Goal: Information Seeking & Learning: Learn about a topic

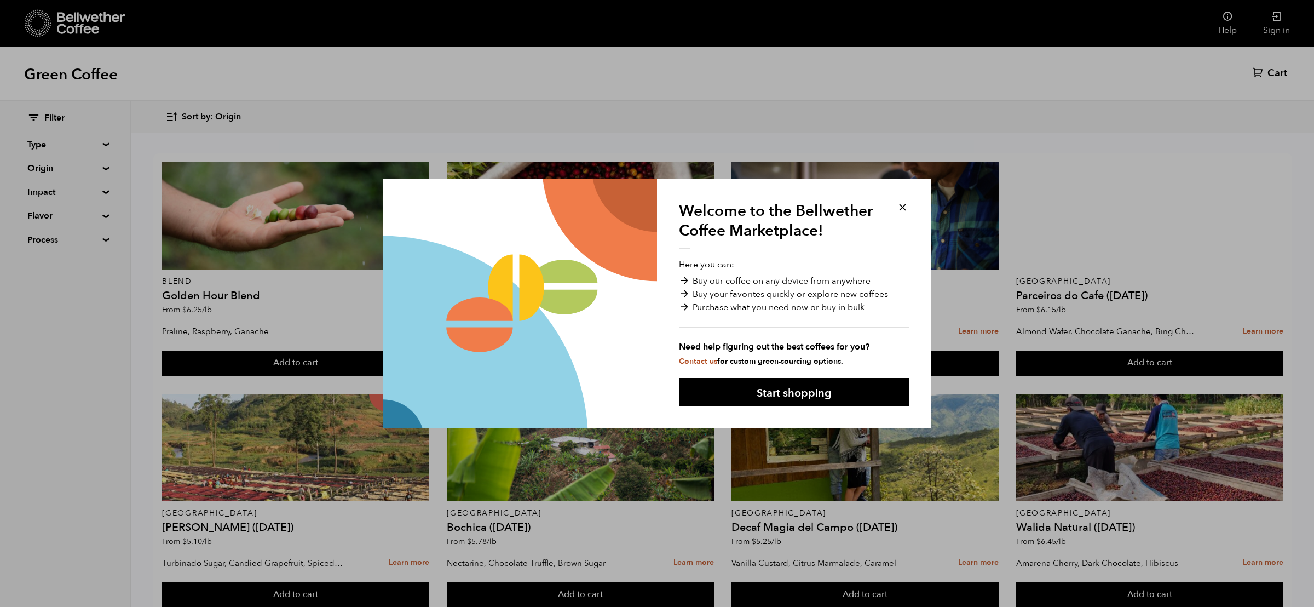
click at [903, 206] on button at bounding box center [903, 207] width 13 height 13
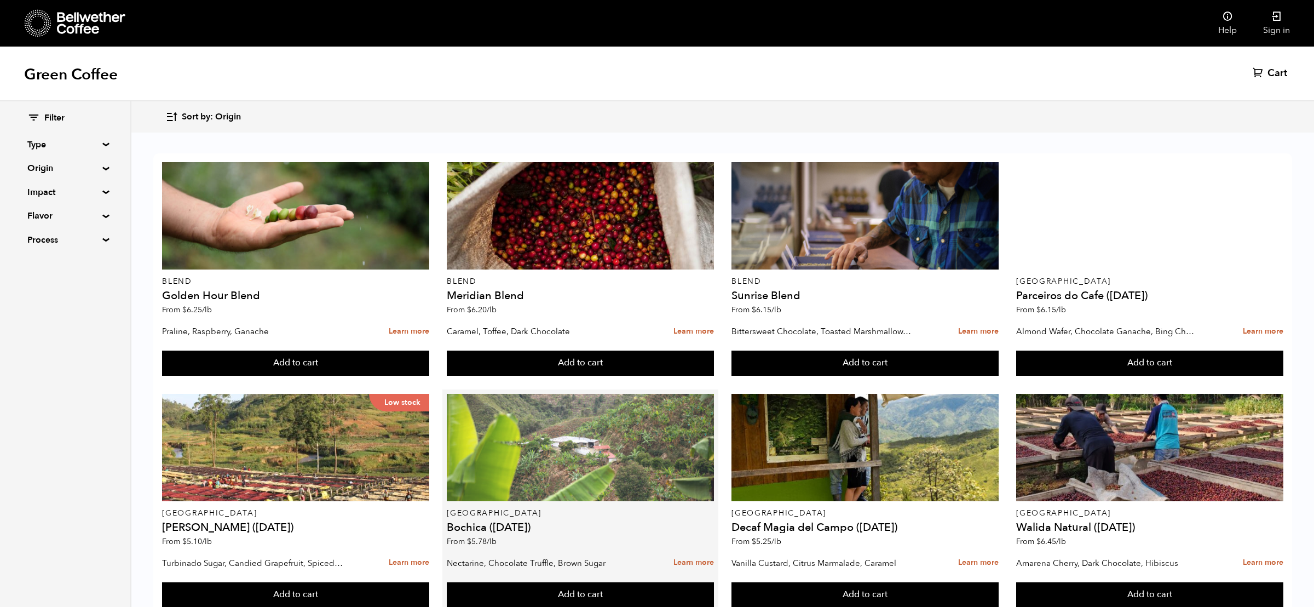
scroll to position [19, 0]
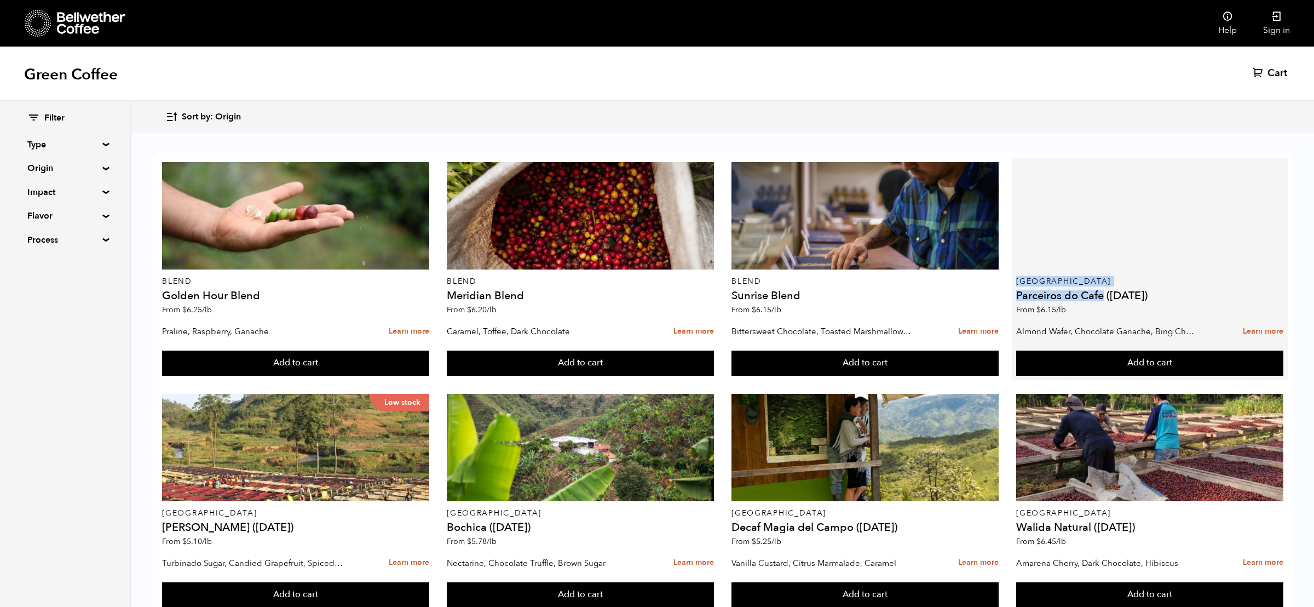
drag, startPoint x: 1102, startPoint y: 275, endPoint x: 1014, endPoint y: 262, distance: 89.2
click at [1014, 262] on article "Brazil Parceiros do Cafe ([DATE]) From $ 6.15 /[PERSON_NAME] Wafer, Chocolate G…" at bounding box center [1149, 269] width 275 height 222
copy div "Brazil Parceiros do Cafe"
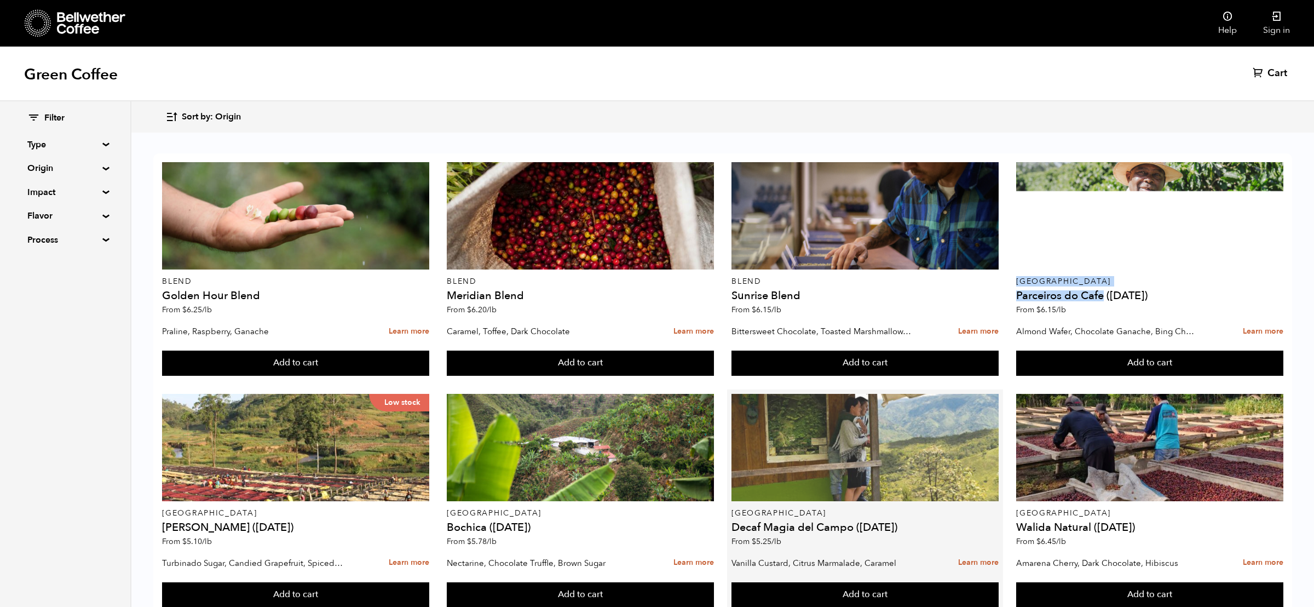
scroll to position [165, 0]
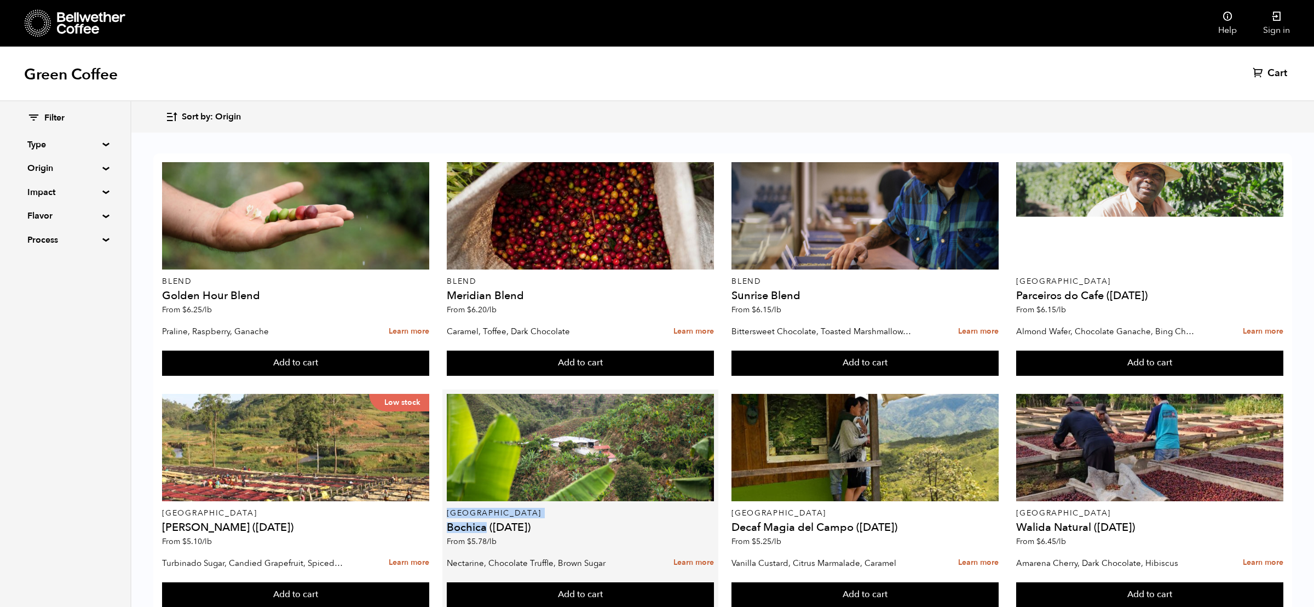
drag, startPoint x: 486, startPoint y: 363, endPoint x: 447, endPoint y: 349, distance: 41.2
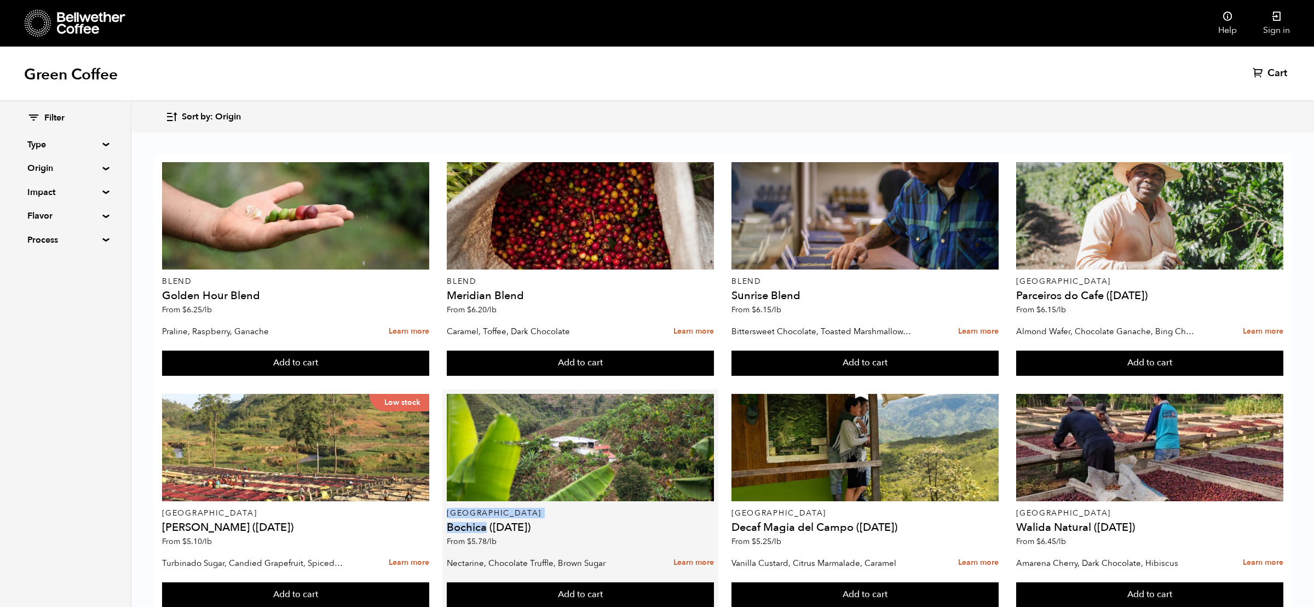
click at [447, 394] on div "Colombia Bochica ([DATE]) From $ 5.78 /lb" at bounding box center [580, 473] width 267 height 158
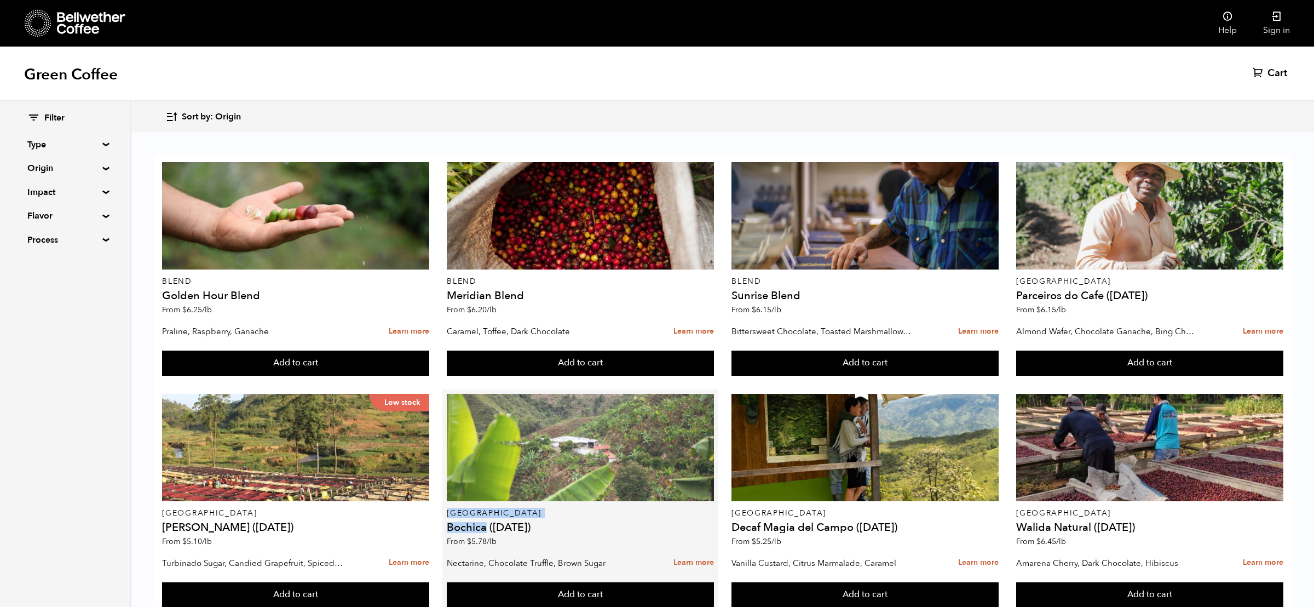
copy div "Colombia Bochica"
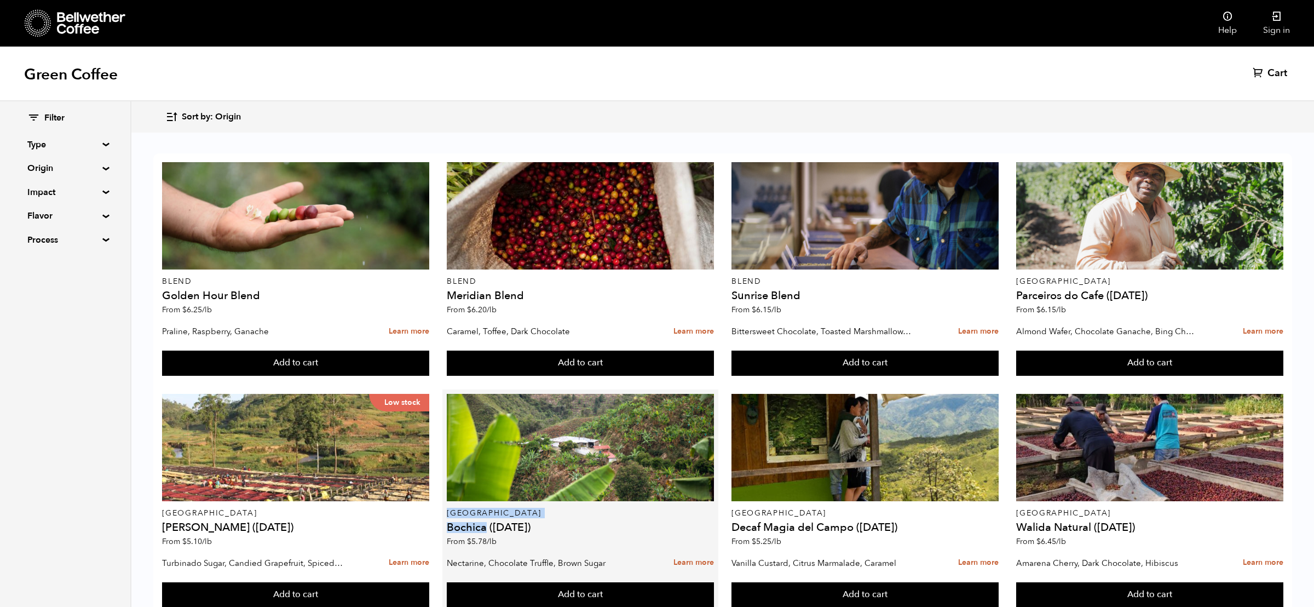
scroll to position [729, 0]
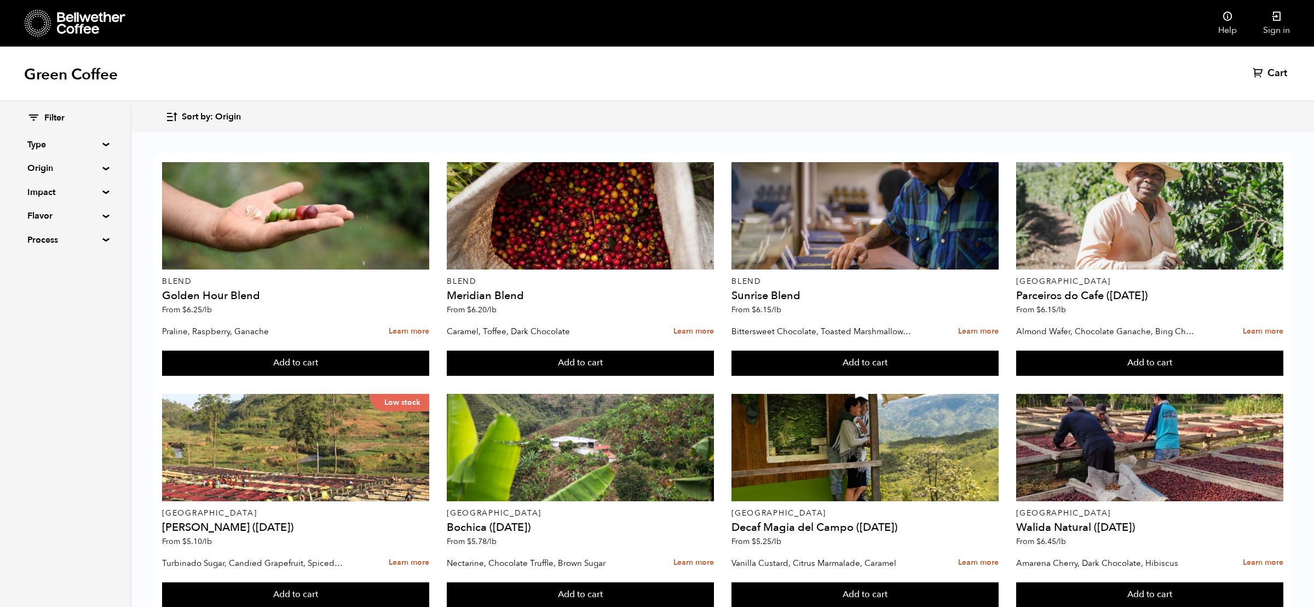
drag, startPoint x: 481, startPoint y: 494, endPoint x: 447, endPoint y: 480, distance: 37.3
copy div "Sumatra Kerinci"
drag, startPoint x: 198, startPoint y: 490, endPoint x: 159, endPoint y: 478, distance: 41.2
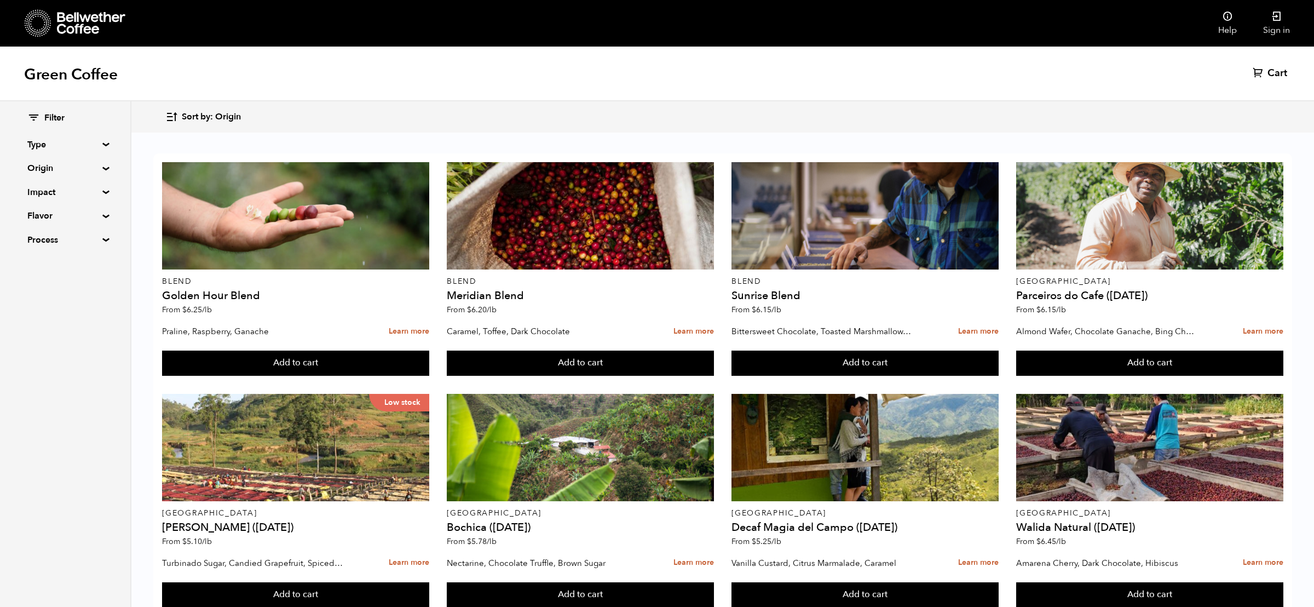
drag, startPoint x: 270, startPoint y: 484, endPoint x: 248, endPoint y: 485, distance: 22.5
drag, startPoint x: 248, startPoint y: 492, endPoint x: 164, endPoint y: 480, distance: 85.1
copy div "Sumatra Kerinci ([DATE])"
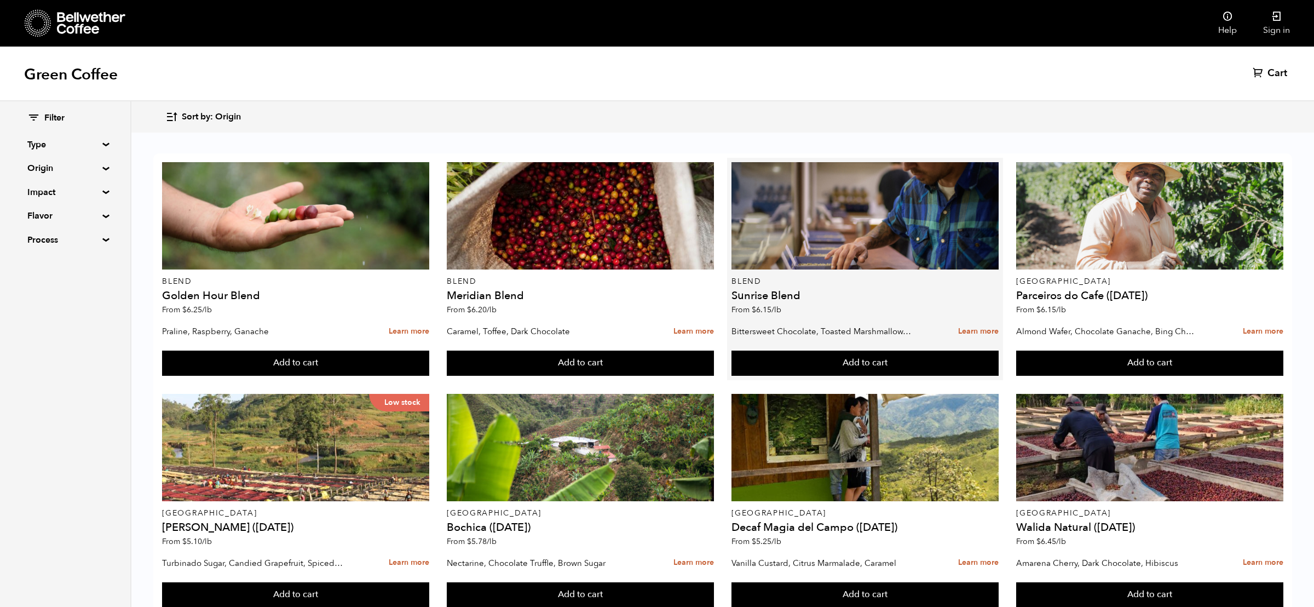
scroll to position [0, 0]
